Goal: Task Accomplishment & Management: Use online tool/utility

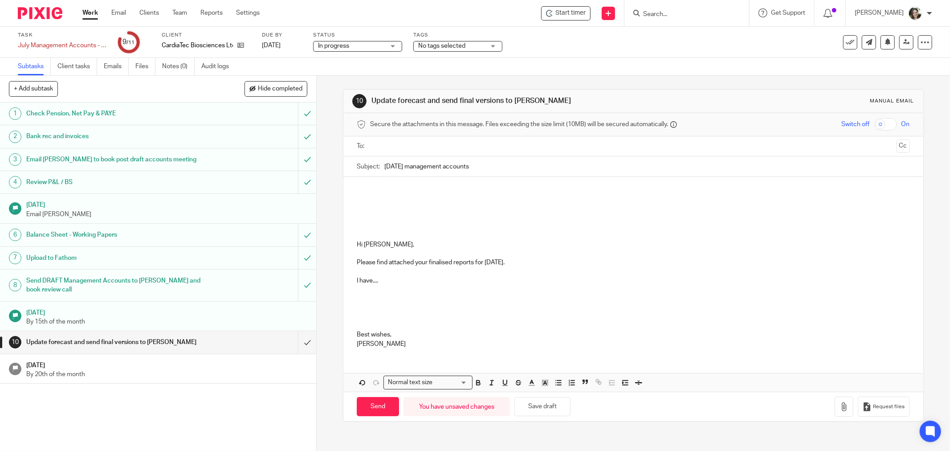
click at [361, 189] on p at bounding box center [633, 190] width 553 height 9
click at [367, 193] on p at bounding box center [633, 190] width 553 height 9
click at [406, 192] on p "Vodafone invoices needed from [PERSON_NAME]" at bounding box center [633, 190] width 553 height 9
click at [351, 192] on div "Vodafone invoice needed from [PERSON_NAME] Hi [PERSON_NAME], Please find attach…" at bounding box center [634, 266] width 580 height 178
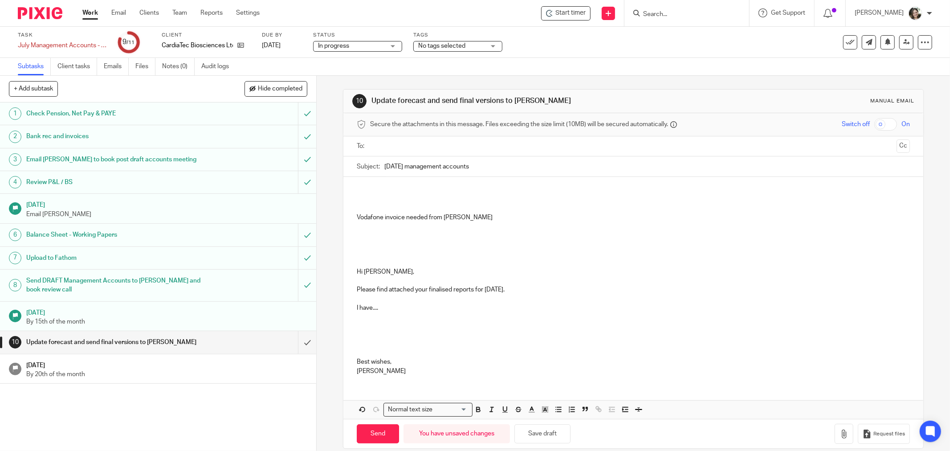
click at [375, 247] on p at bounding box center [633, 244] width 553 height 9
click at [357, 217] on p "Vodafone invoice needed from [PERSON_NAME]" at bounding box center [633, 217] width 553 height 9
click at [568, 408] on icon "button" at bounding box center [572, 409] width 8 height 8
click at [360, 408] on icon "button" at bounding box center [362, 409] width 4 height 4
drag, startPoint x: 352, startPoint y: 217, endPoint x: 475, endPoint y: 216, distance: 123.0
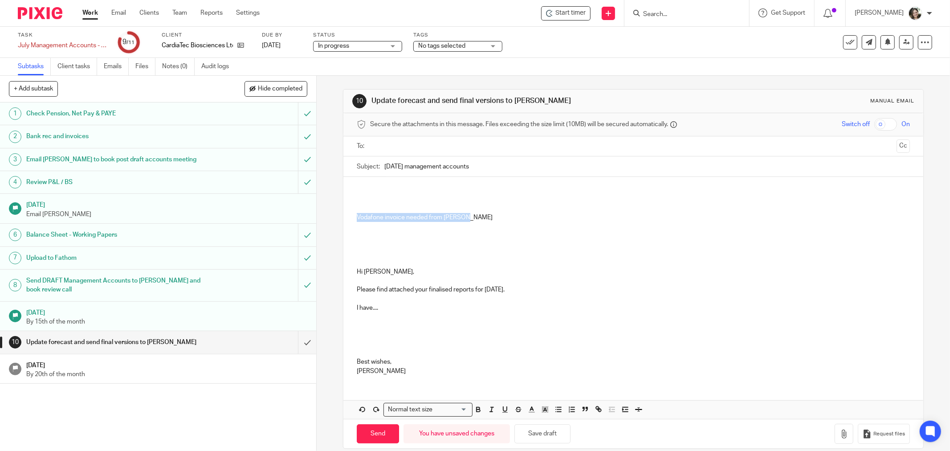
click at [475, 216] on div "Vodafone invoice needed from [PERSON_NAME] Hi [PERSON_NAME], Please find attach…" at bounding box center [634, 279] width 580 height 205
click at [544, 411] on line "button" at bounding box center [545, 411] width 2 height 0
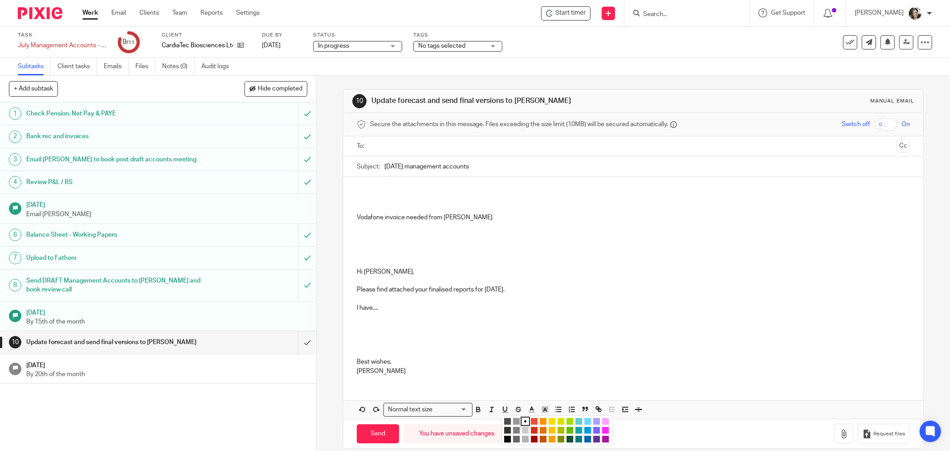
click at [549, 421] on li "color:#FCDC00" at bounding box center [552, 421] width 7 height 7
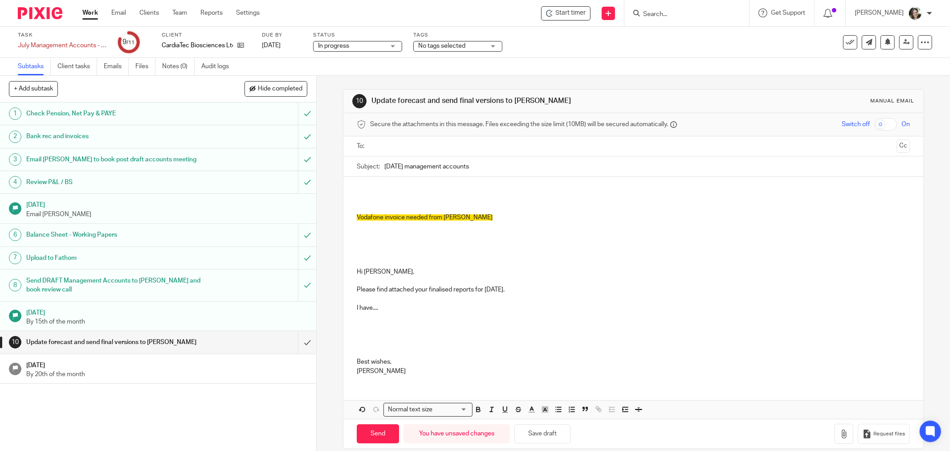
click at [565, 282] on p at bounding box center [633, 280] width 553 height 9
click at [548, 431] on button "Save draft" at bounding box center [543, 433] width 56 height 19
